Goal: Task Accomplishment & Management: Use online tool/utility

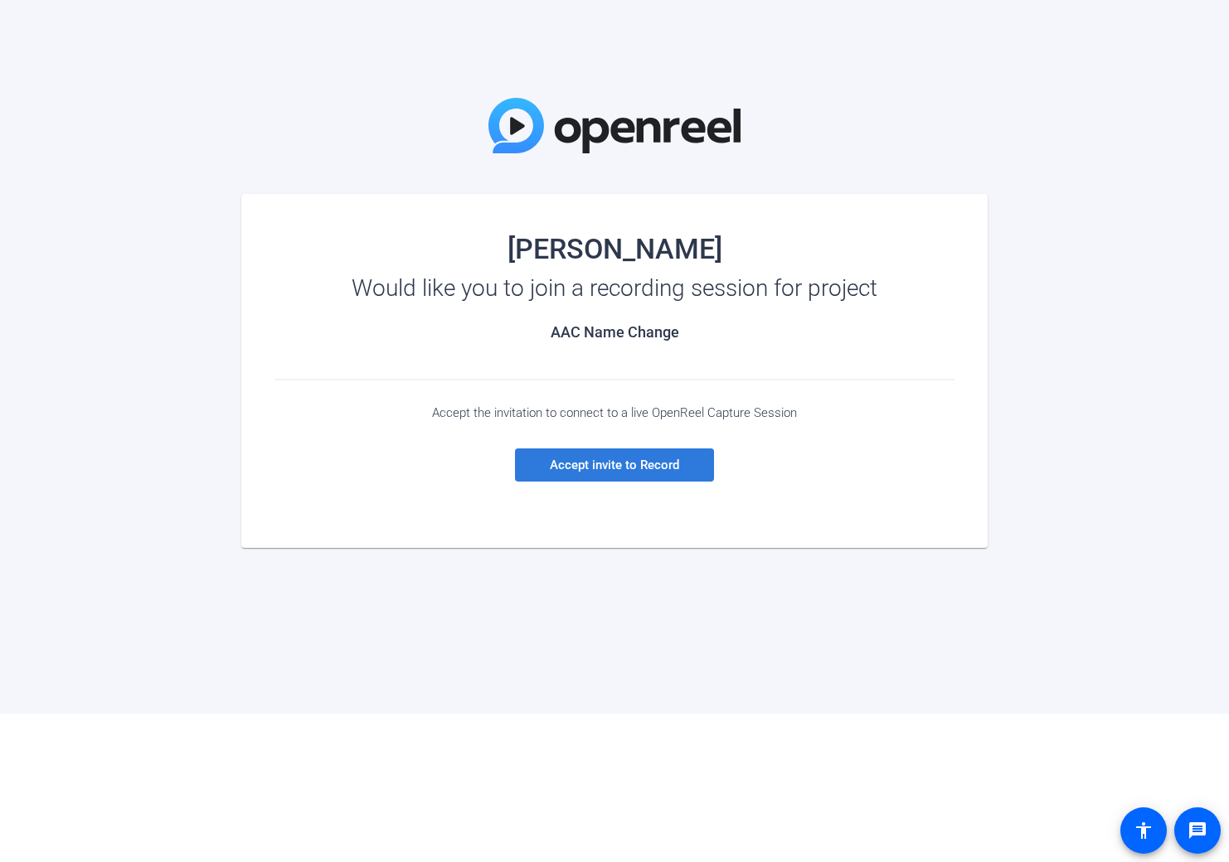
click at [652, 473] on span at bounding box center [614, 465] width 199 height 40
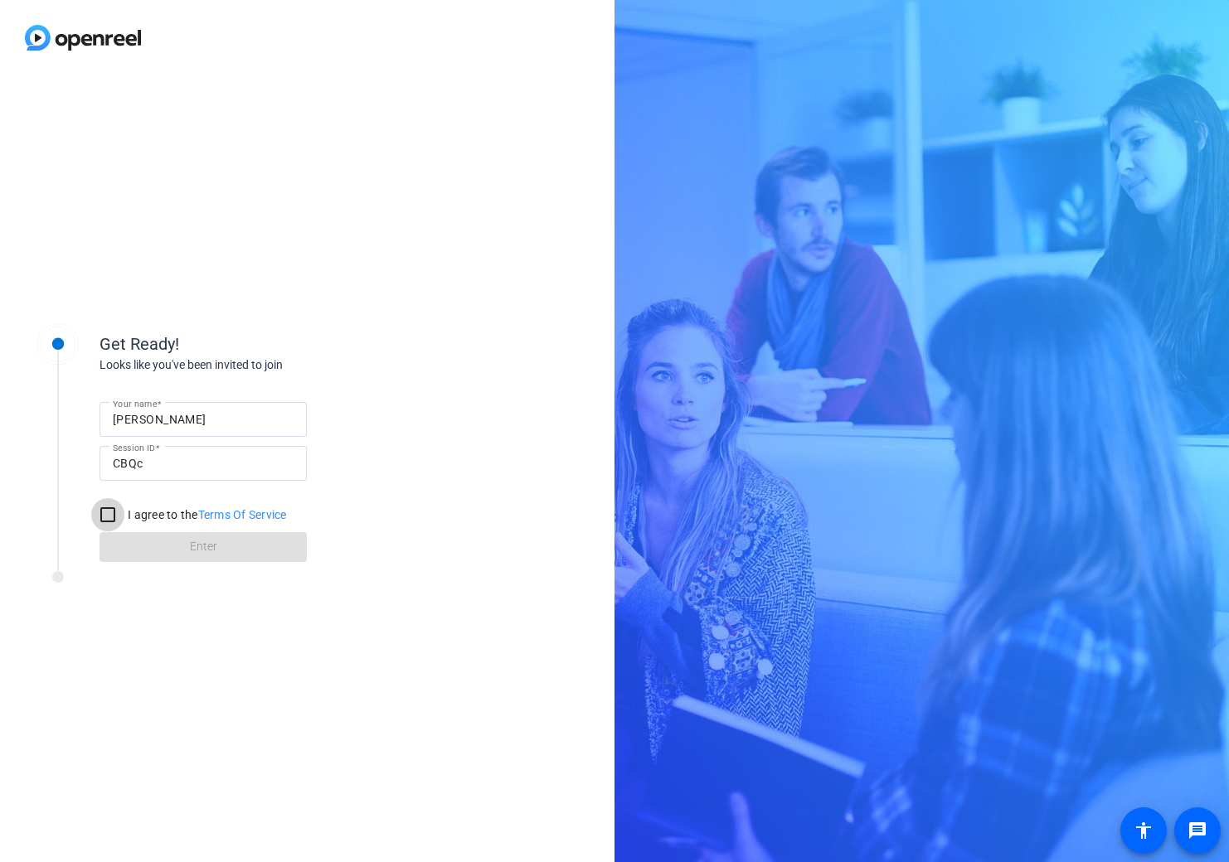
click at [105, 512] on input "I agree to the Terms Of Service" at bounding box center [107, 514] width 33 height 33
checkbox input "true"
click at [223, 543] on span at bounding box center [202, 547] width 207 height 40
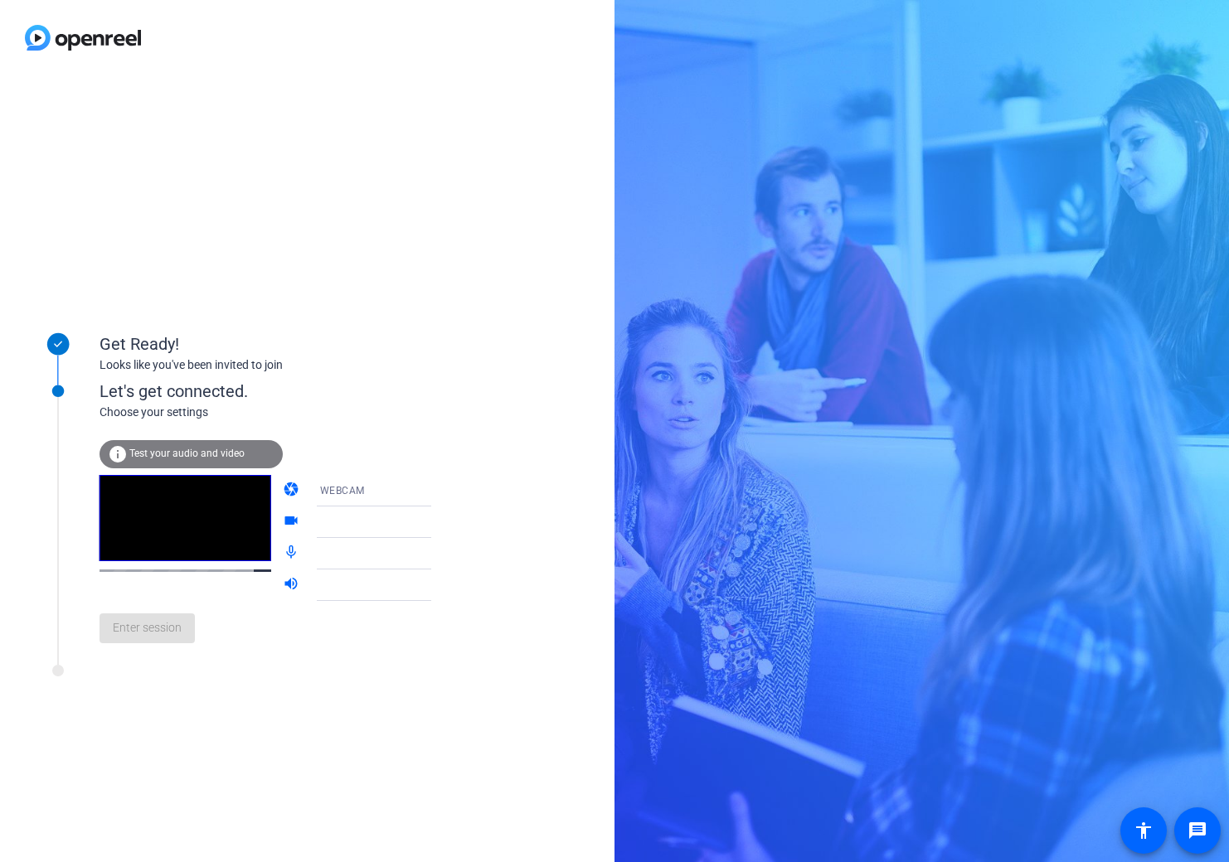
click at [201, 452] on span "Test your audio and video" at bounding box center [186, 454] width 115 height 12
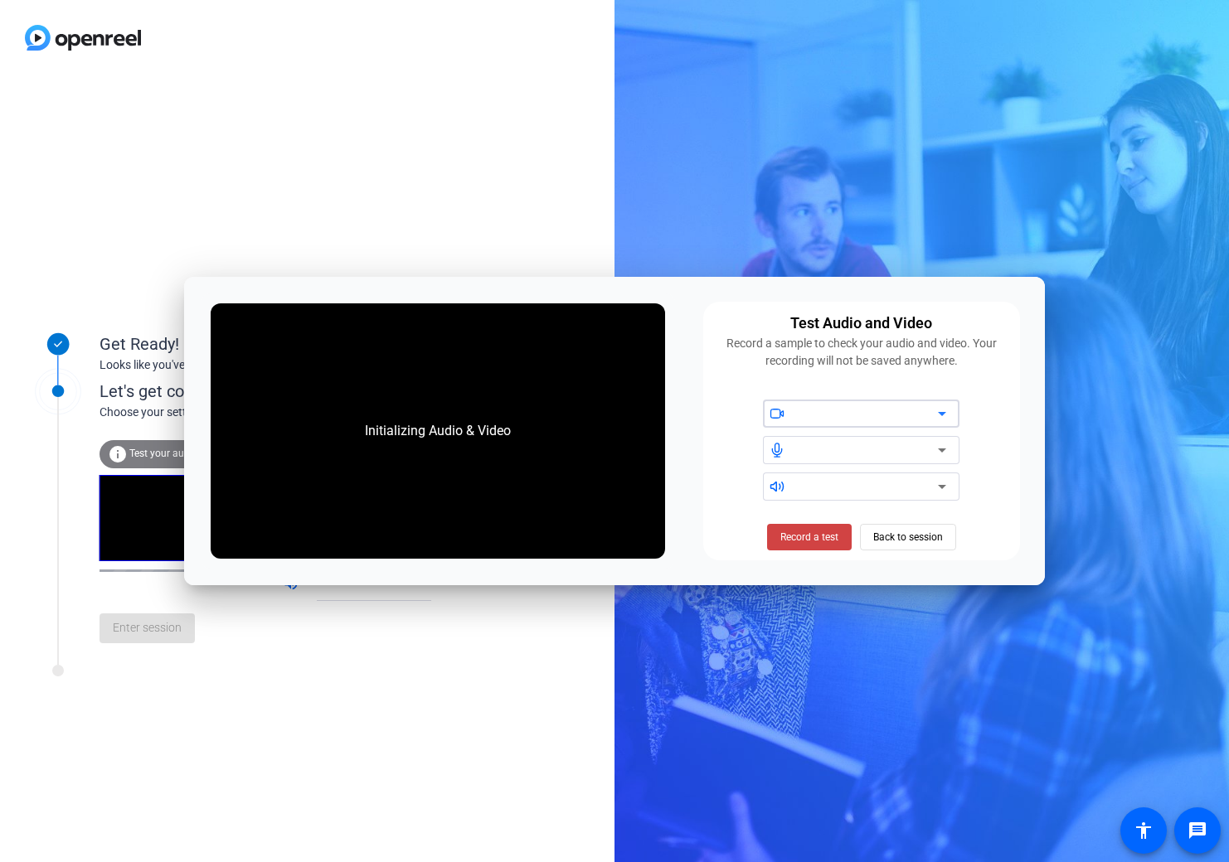
click at [819, 412] on div at bounding box center [867, 414] width 141 height 20
click at [943, 413] on icon at bounding box center [942, 414] width 8 height 4
click at [948, 421] on icon at bounding box center [942, 414] width 20 height 20
click at [834, 546] on span at bounding box center [809, 537] width 85 height 40
click at [827, 541] on span "Stop Testing (6s)" at bounding box center [808, 537] width 75 height 15
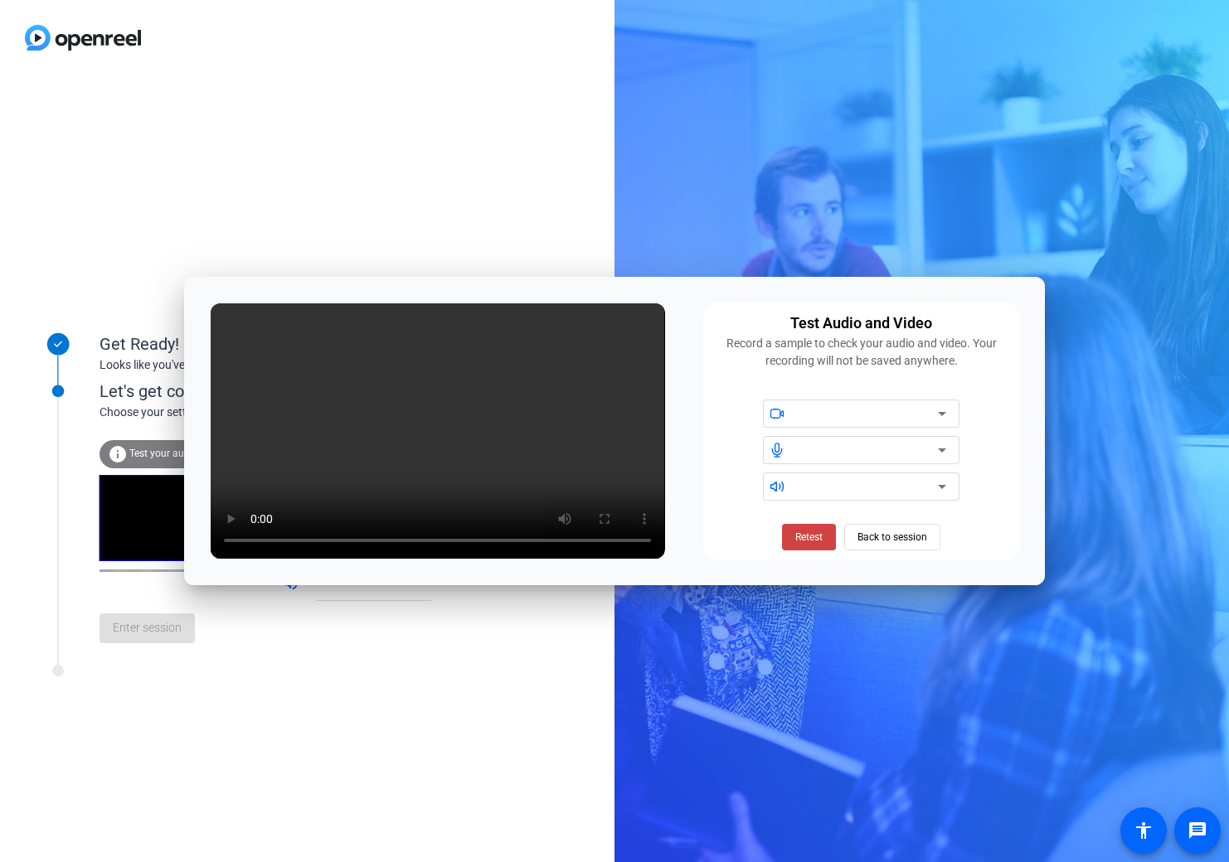
click at [858, 500] on div at bounding box center [871, 487] width 149 height 28
click at [896, 488] on div at bounding box center [867, 487] width 141 height 20
click at [899, 541] on span "Back to session" at bounding box center [892, 537] width 70 height 32
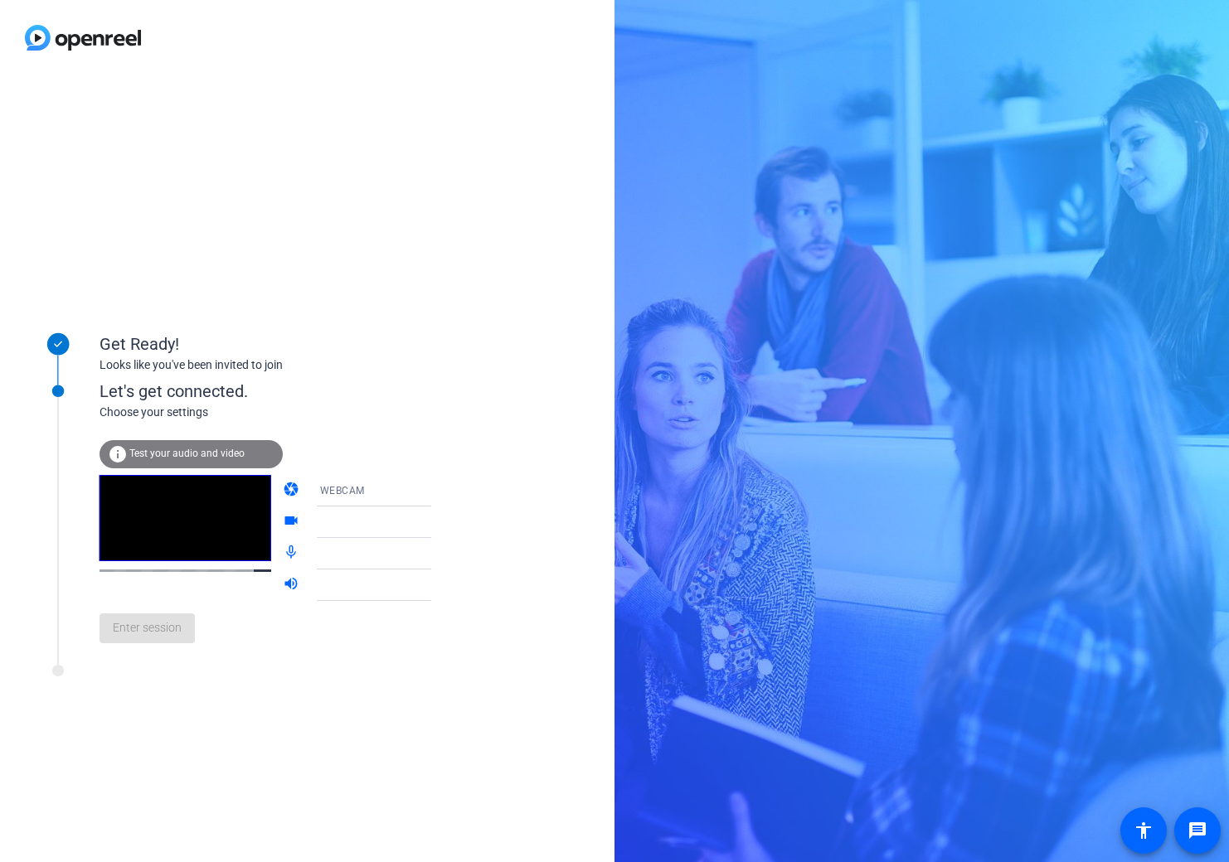
click at [438, 494] on icon at bounding box center [448, 491] width 20 height 20
click at [343, 560] on mat-option "DESKTOP" at bounding box center [360, 556] width 142 height 33
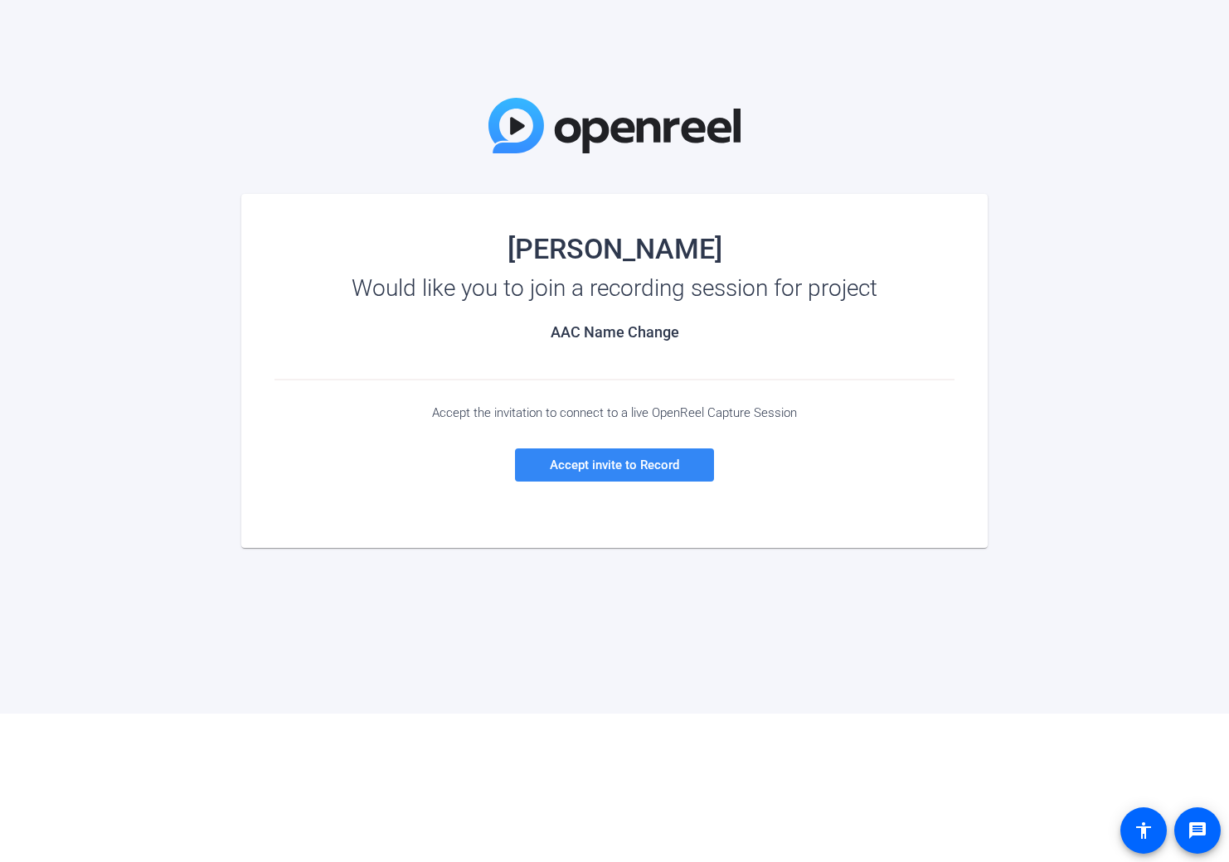
click at [616, 477] on span at bounding box center [614, 465] width 199 height 40
